Goal: Find specific page/section: Find specific page/section

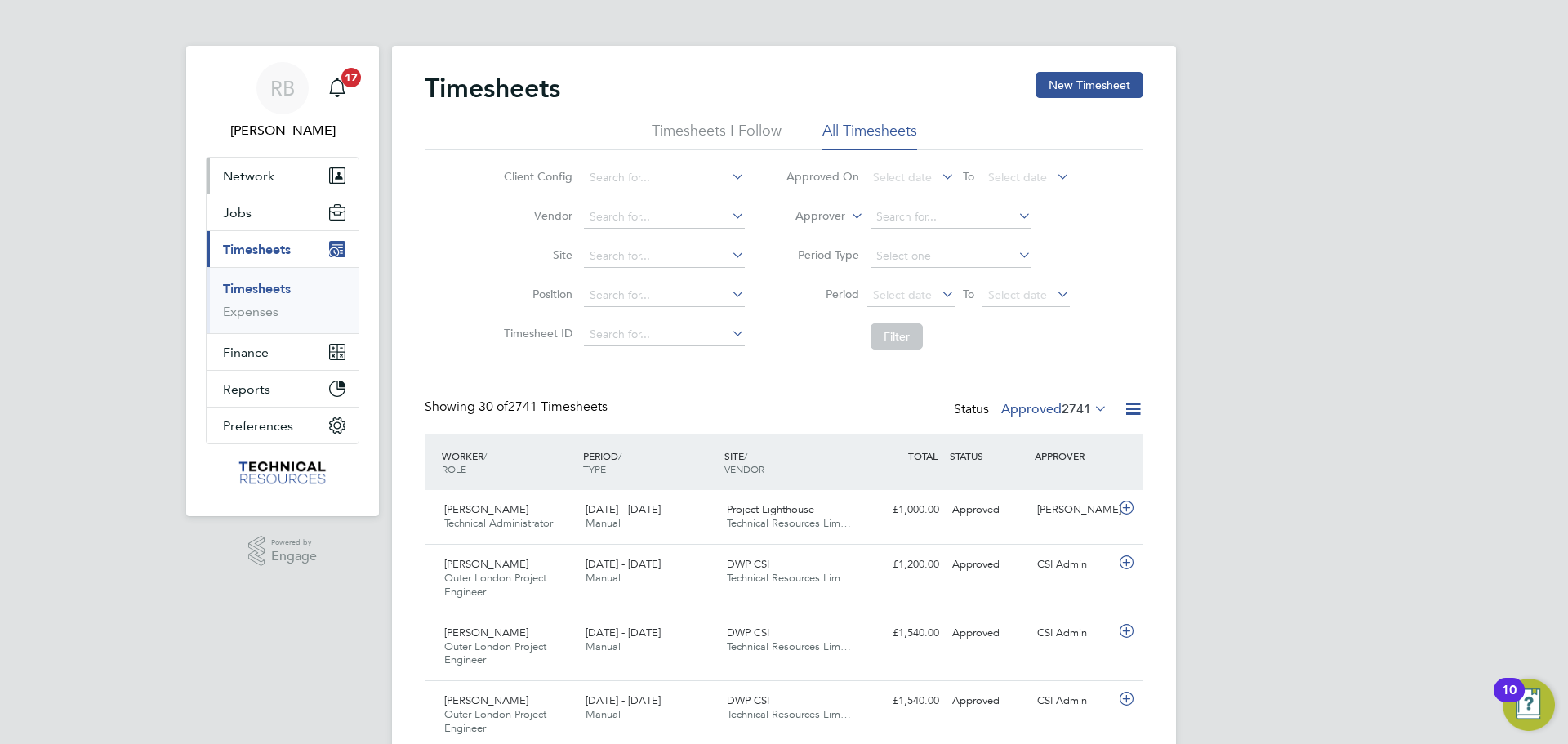
click at [313, 174] on button "Network" at bounding box center [282, 175] width 152 height 36
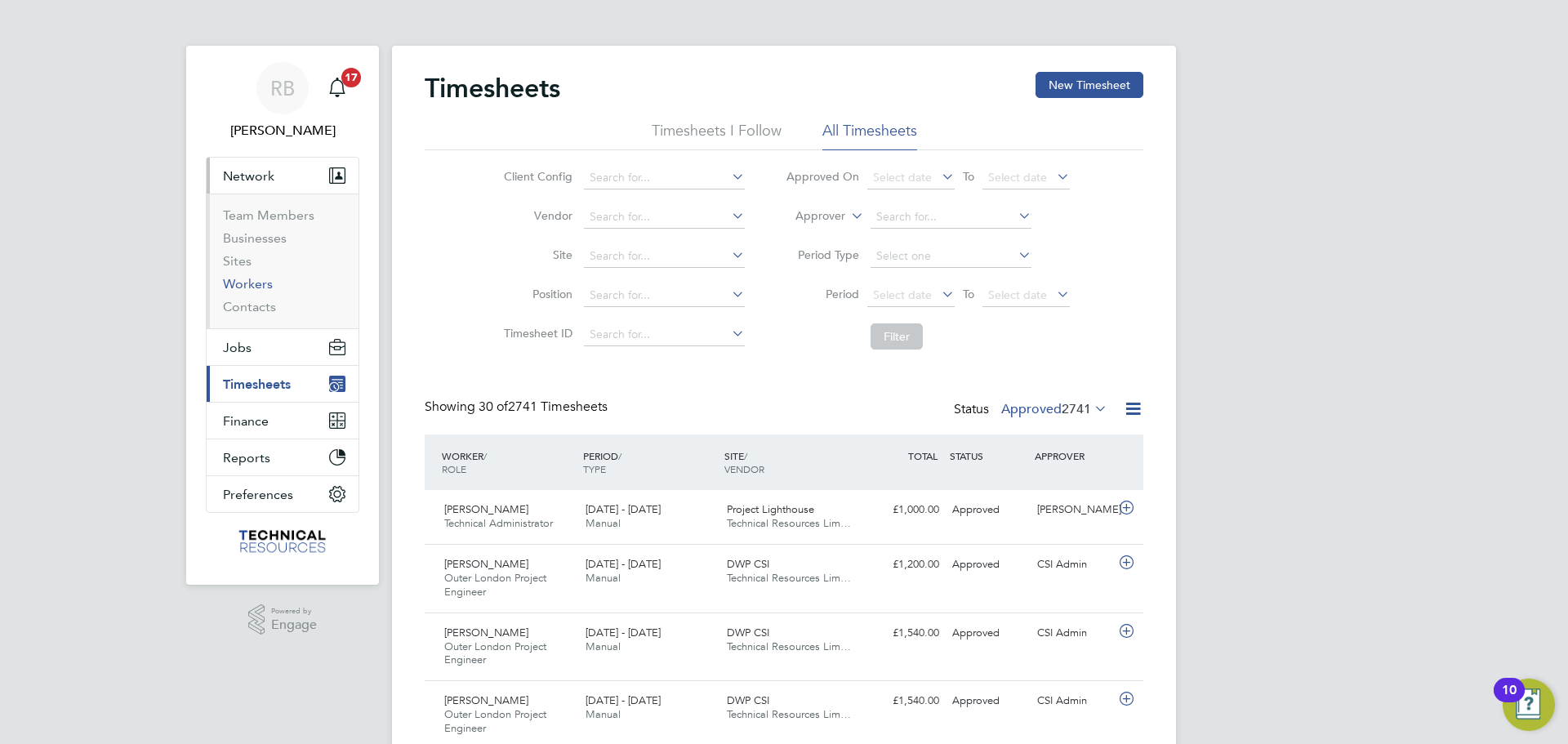
click at [255, 285] on link "Workers" at bounding box center [247, 283] width 49 height 15
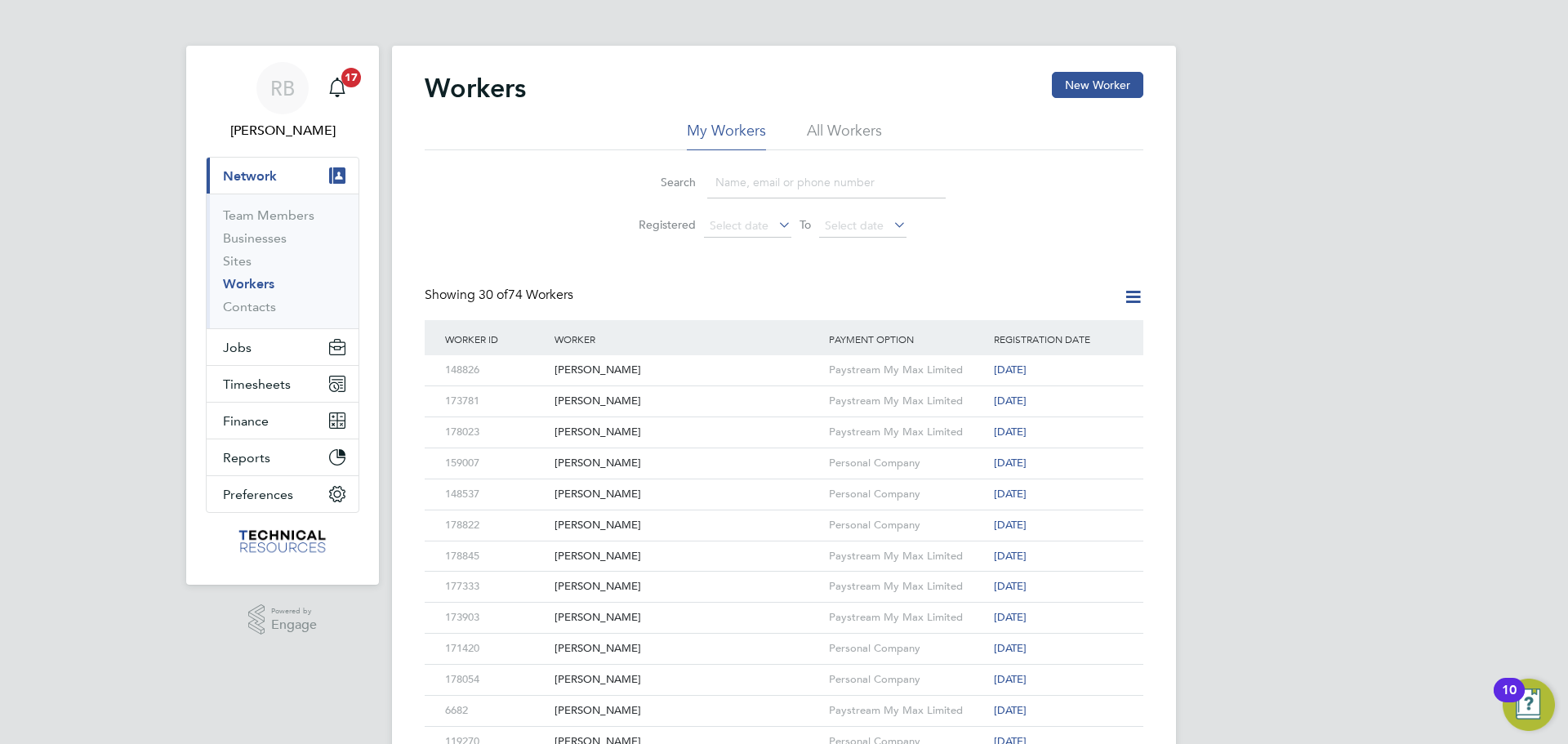
click at [748, 175] on input at bounding box center [826, 182] width 238 height 31
click at [811, 130] on li "All Workers" at bounding box center [845, 135] width 76 height 30
click at [780, 182] on input at bounding box center [826, 182] width 238 height 31
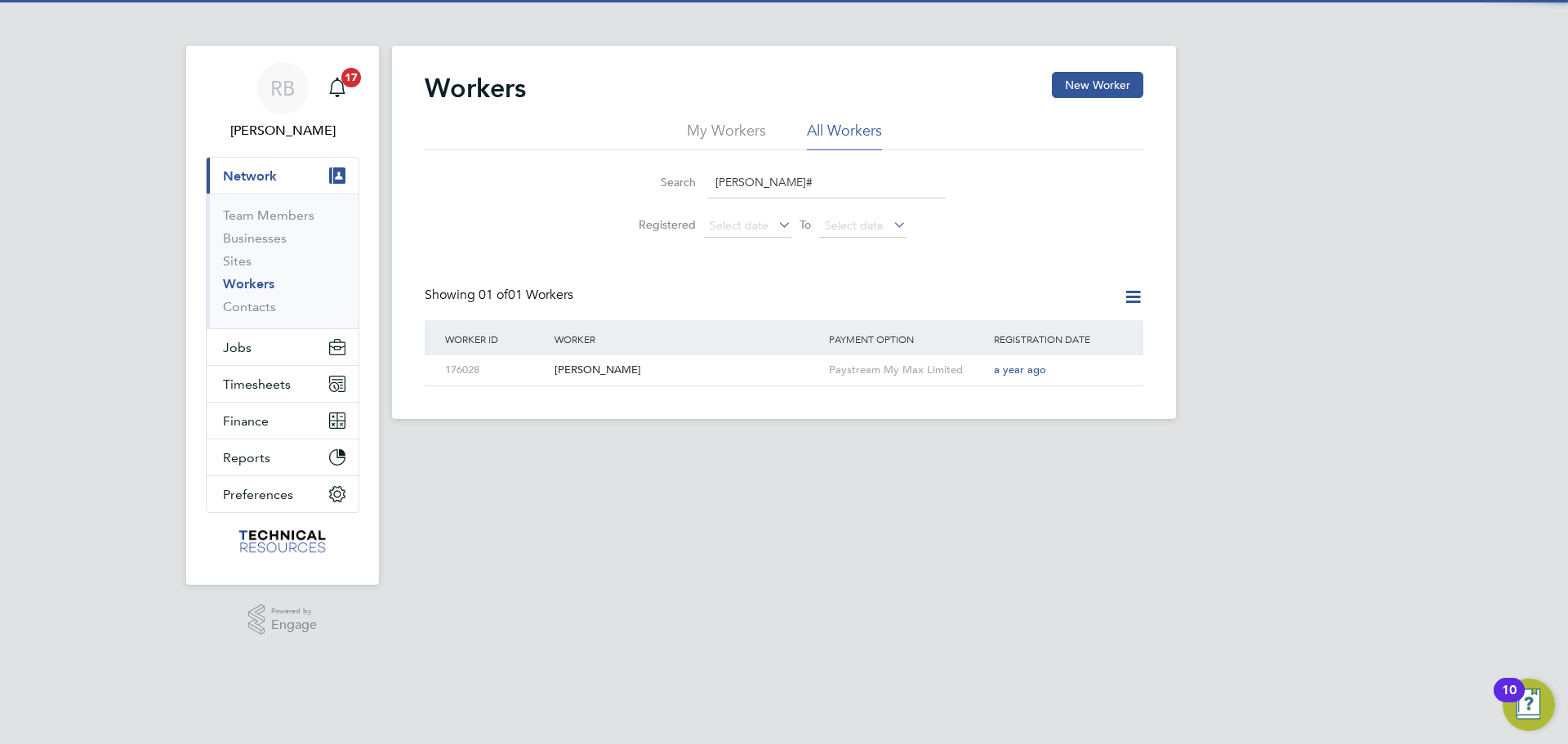
type input "mctaggart"
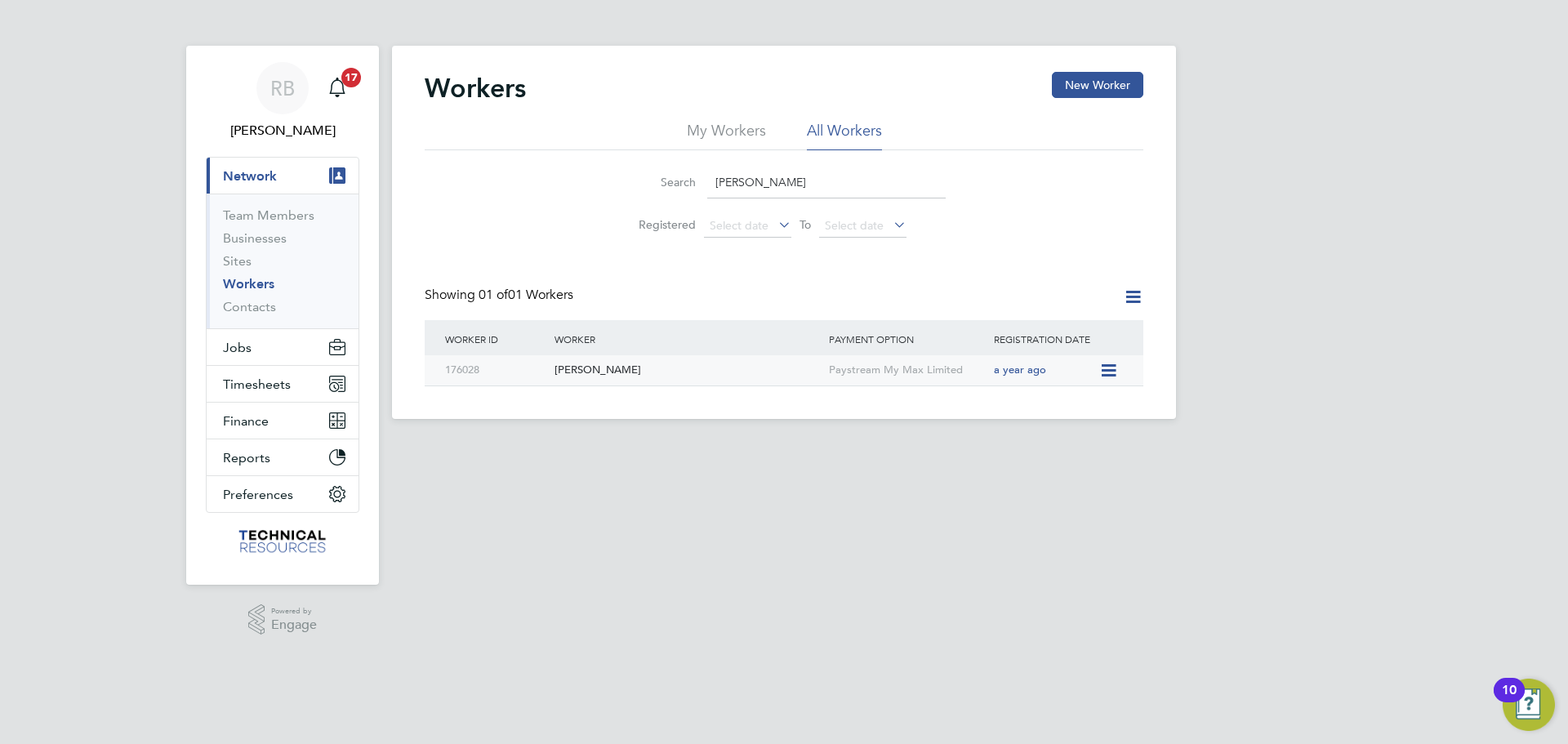
click at [610, 374] on div "[PERSON_NAME]" at bounding box center [687, 371] width 274 height 31
click at [1075, 366] on div "a year ago" at bounding box center [1044, 371] width 110 height 31
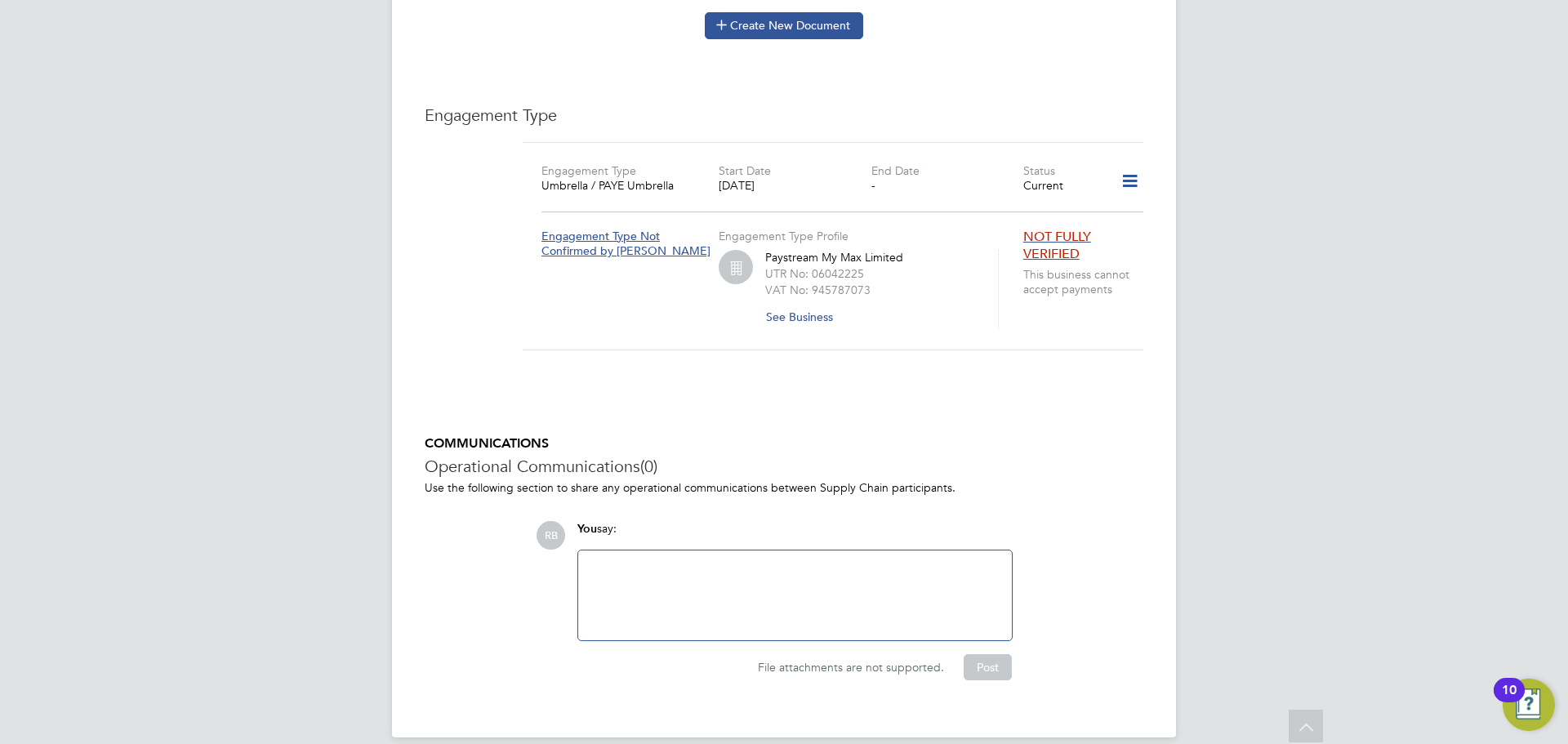
scroll to position [1074, 0]
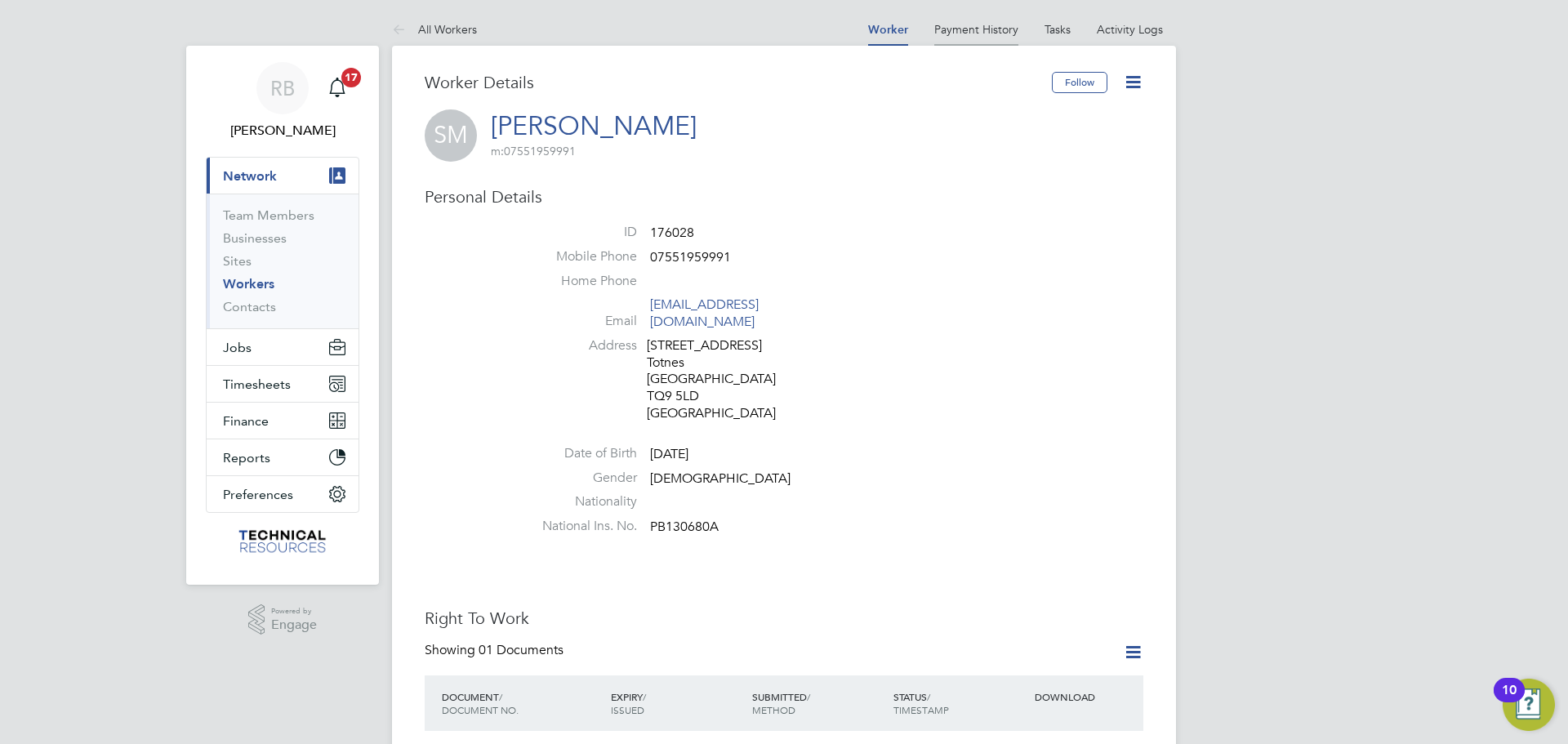
click at [980, 32] on link "Payment History" at bounding box center [976, 30] width 85 height 14
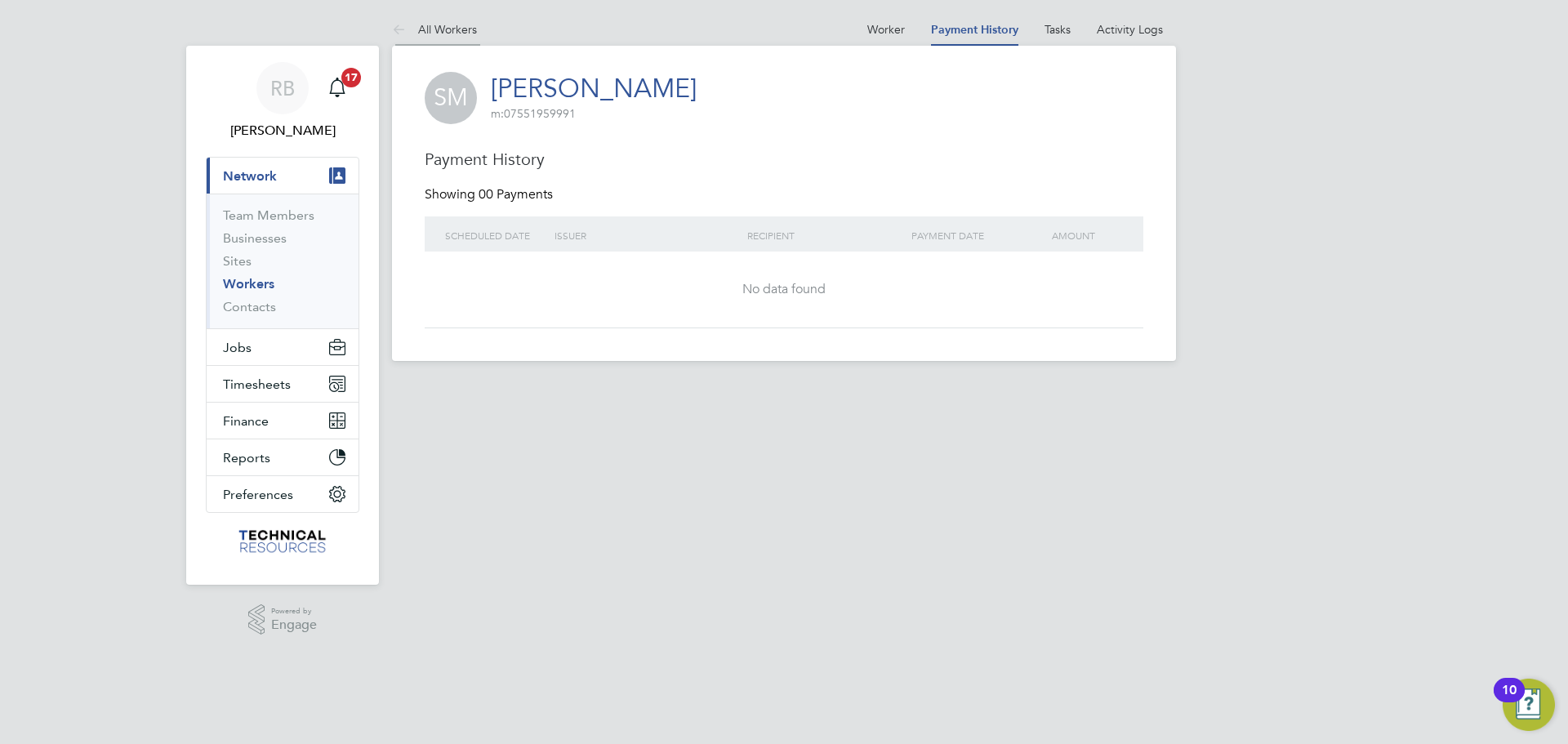
click at [423, 30] on link "All Workers" at bounding box center [435, 30] width 85 height 14
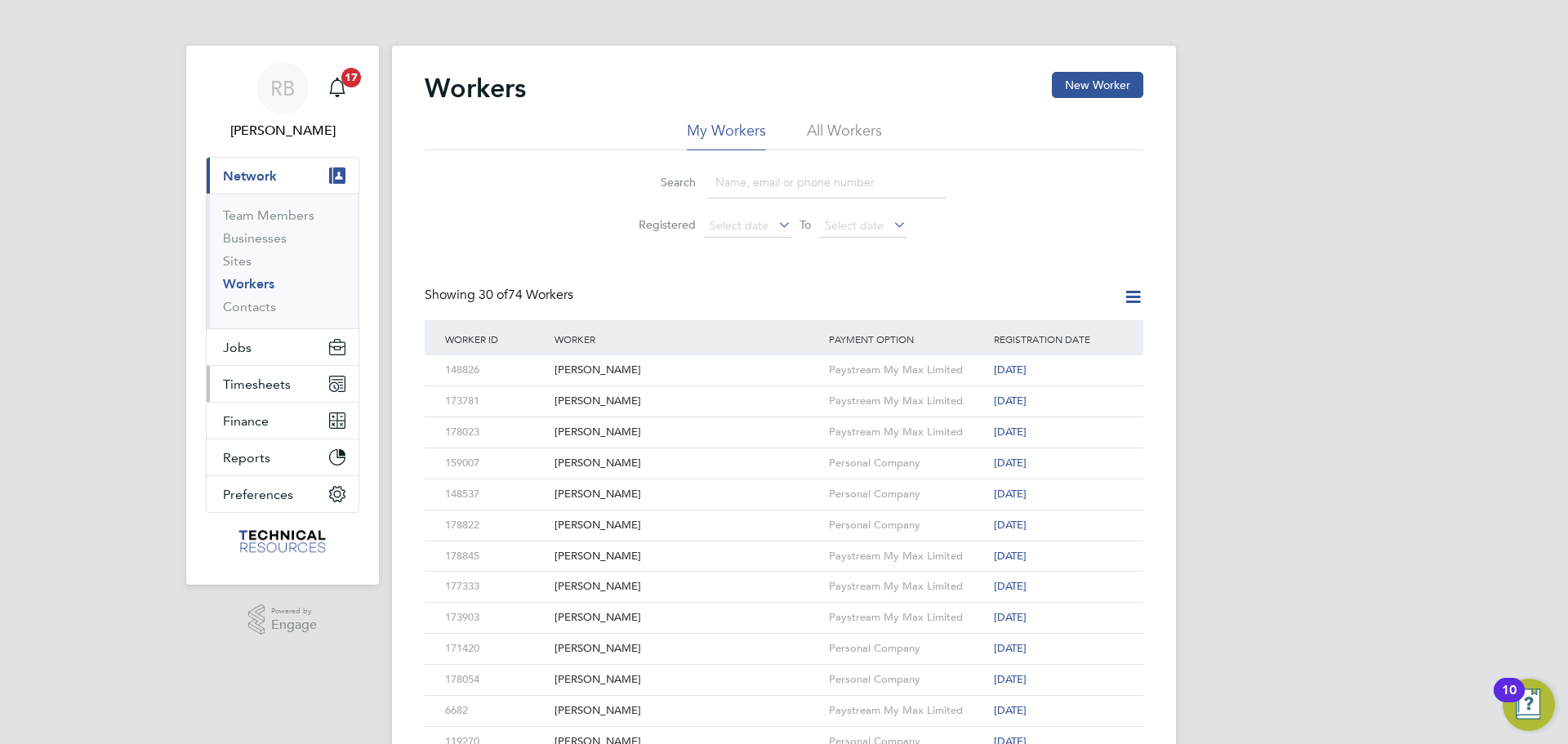
click at [275, 390] on span "Timesheets" at bounding box center [256, 383] width 67 height 15
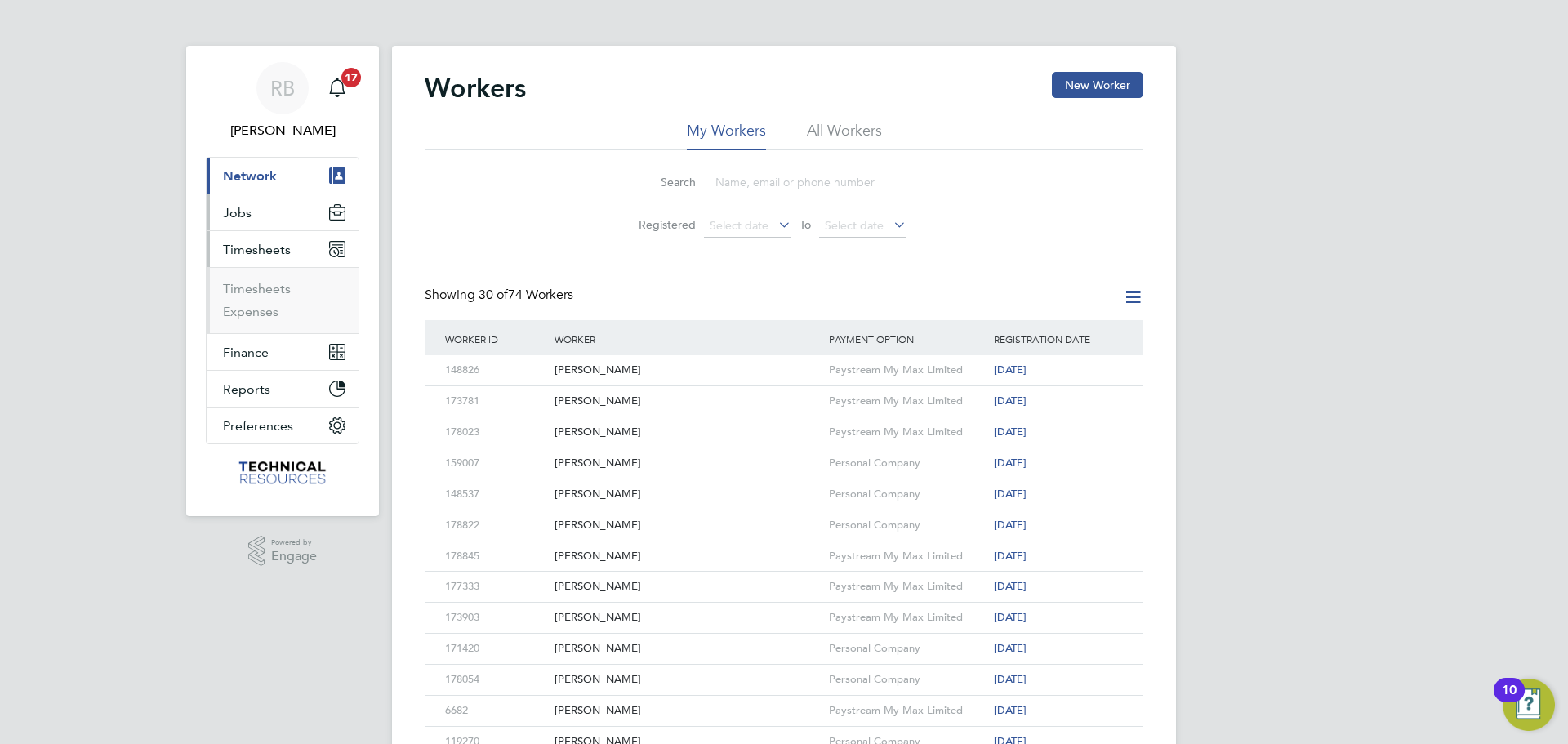
click at [276, 211] on button "Jobs" at bounding box center [282, 212] width 152 height 36
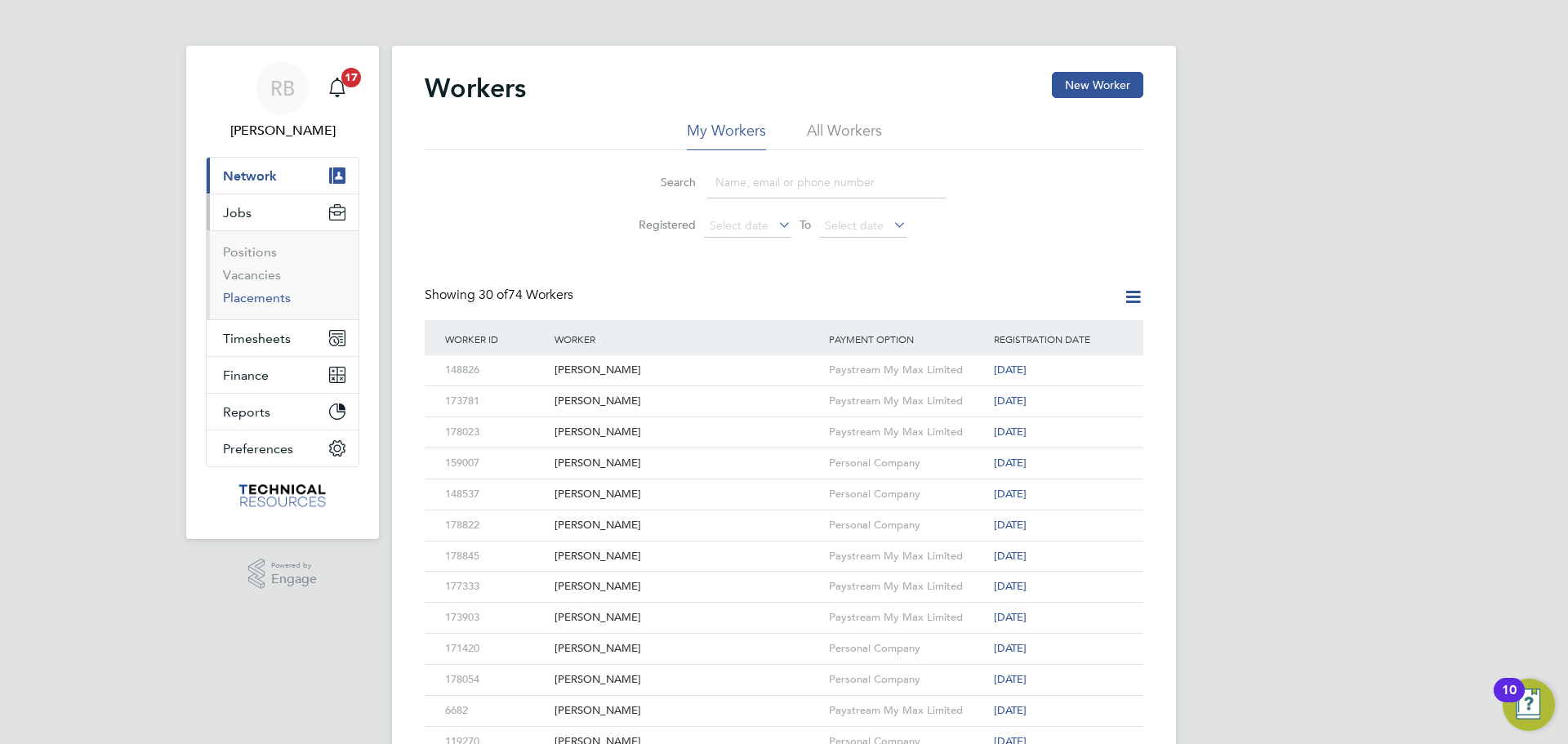
click at [264, 303] on link "Placements" at bounding box center [256, 297] width 67 height 15
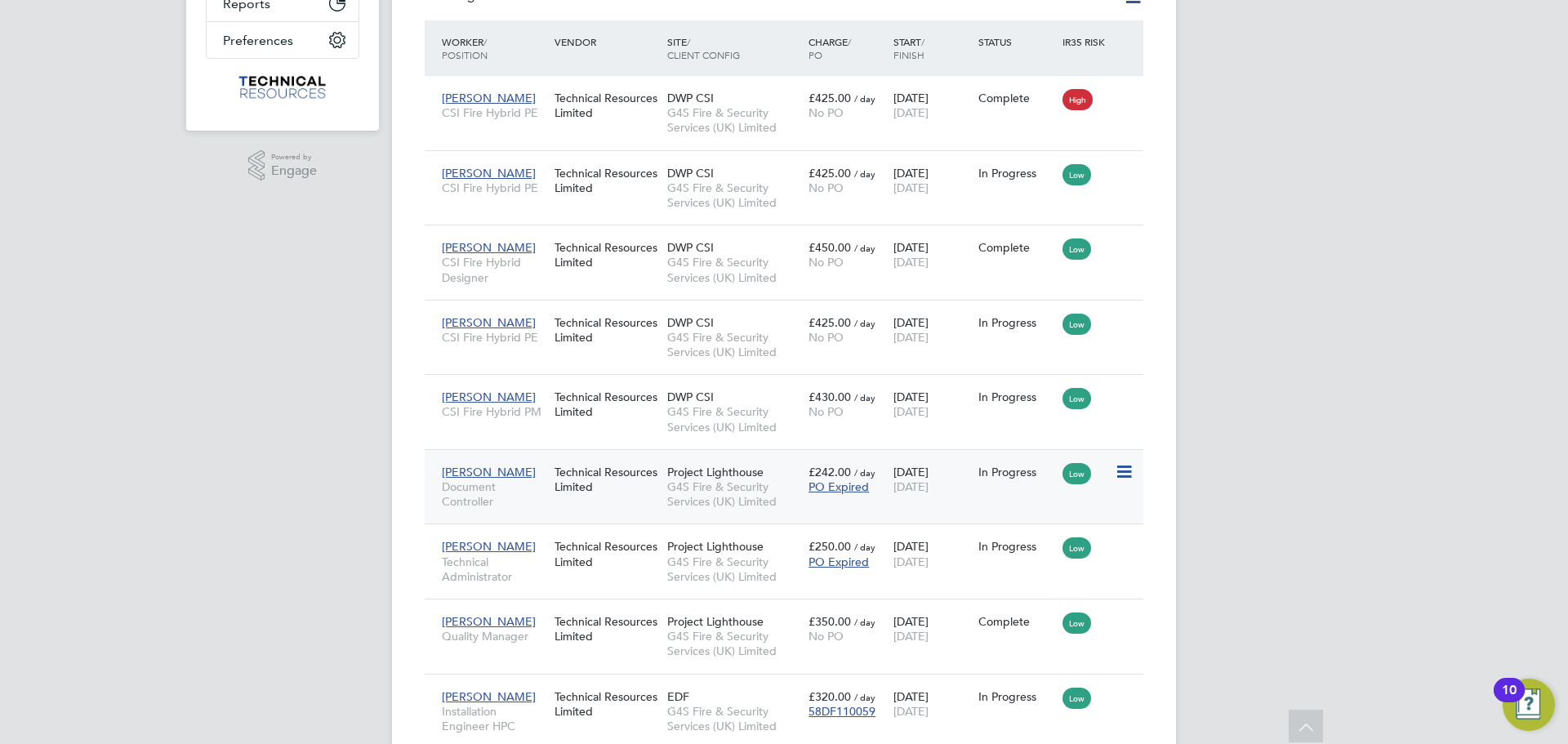
click at [994, 497] on div "Samuel Mctaggart Document Controller Technical Resources Limited Project Lighth…" at bounding box center [784, 487] width 719 height 76
click at [906, 474] on div "05 Nov 2024 31 Dec 2025" at bounding box center [932, 479] width 85 height 46
